Goal: Complete application form

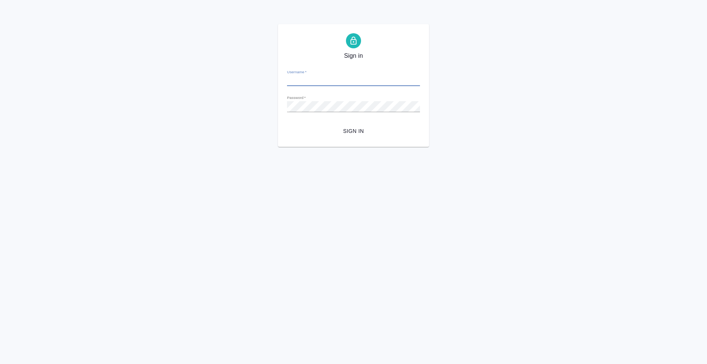
type input "[EMAIL_ADDRESS][DOMAIN_NAME]"
click at [348, 129] on span "Sign in" at bounding box center [353, 130] width 121 height 9
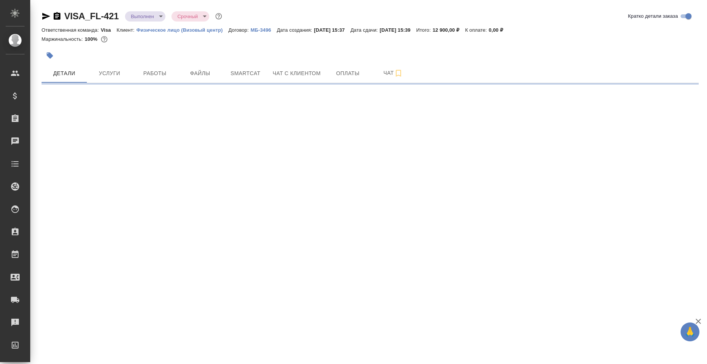
select select "RU"
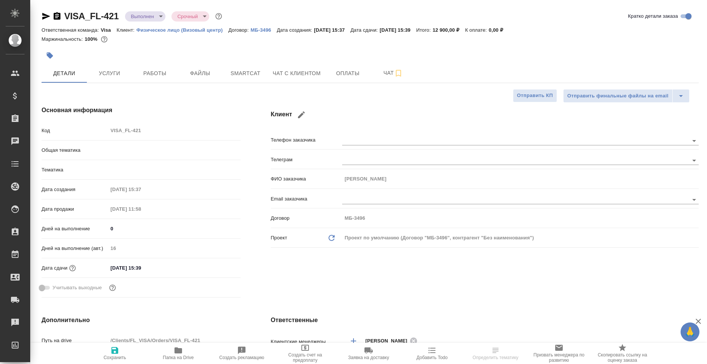
type textarea "x"
type input "[PERSON_NAME]"
type input "Visa"
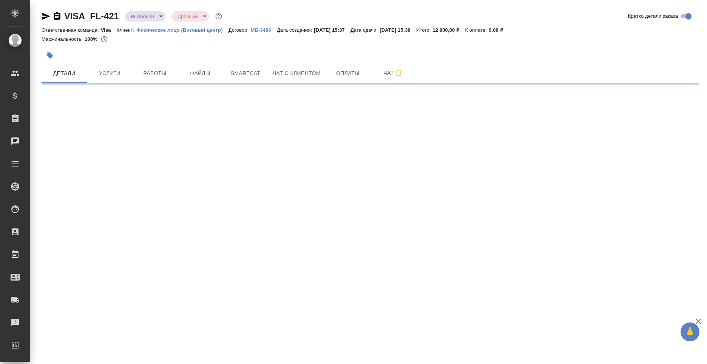
select select "RU"
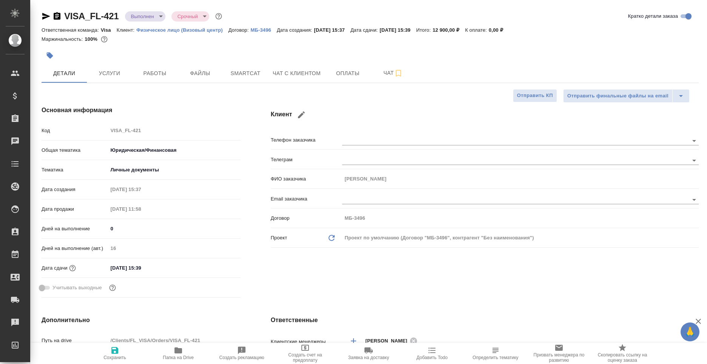
type textarea "x"
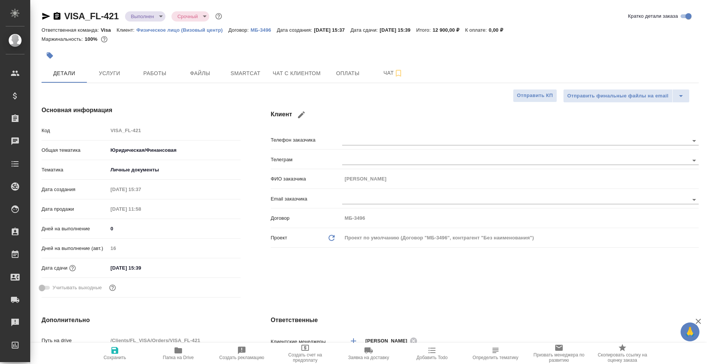
type textarea "x"
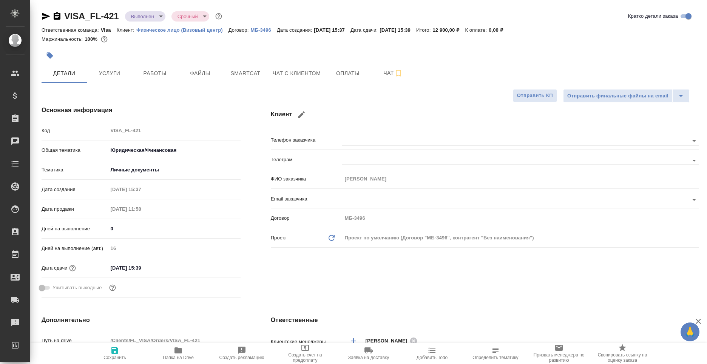
type textarea "x"
